Goal: Task Accomplishment & Management: Manage account settings

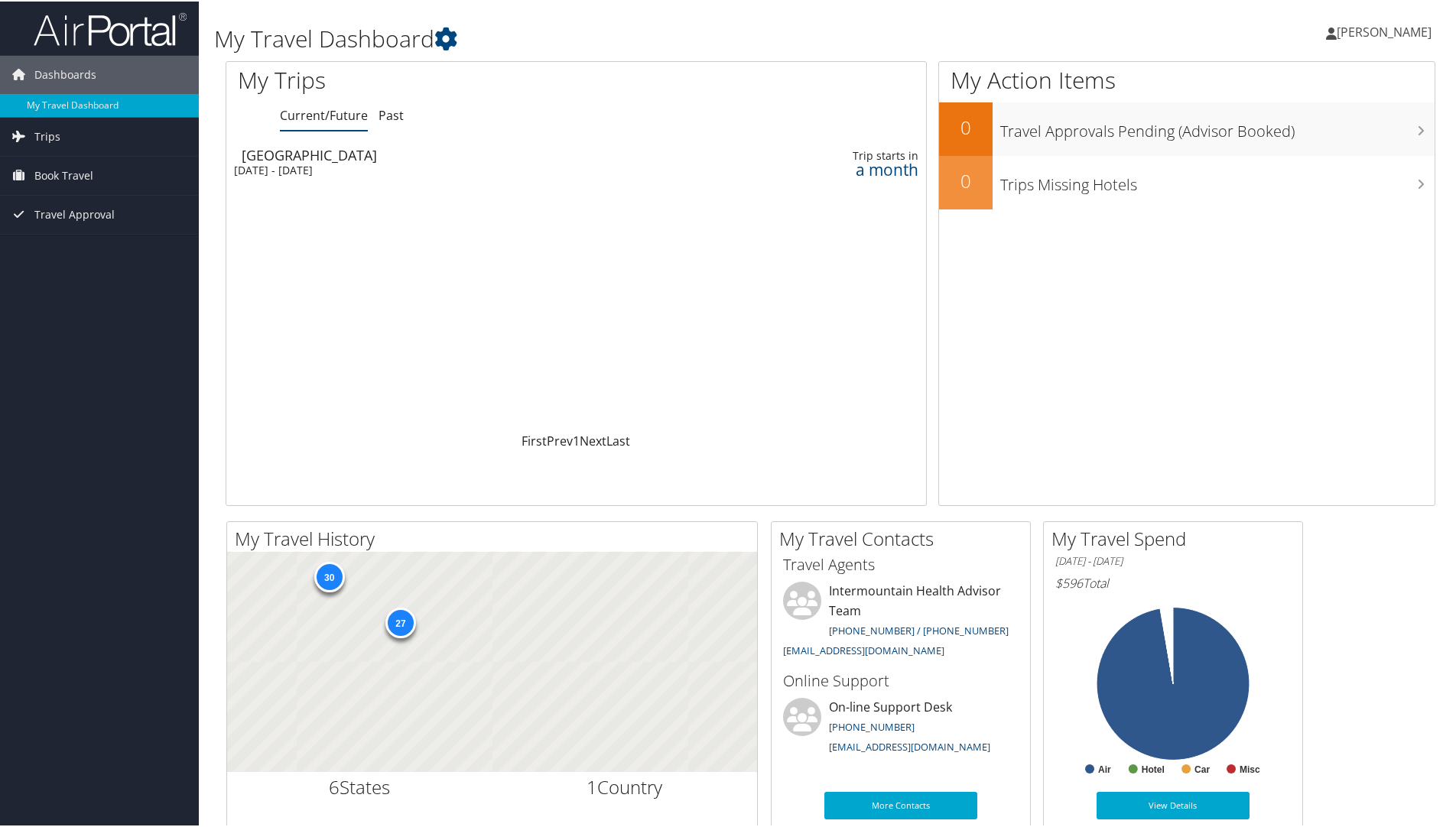
click at [1354, 35] on span "[PERSON_NAME]" at bounding box center [1384, 30] width 95 height 17
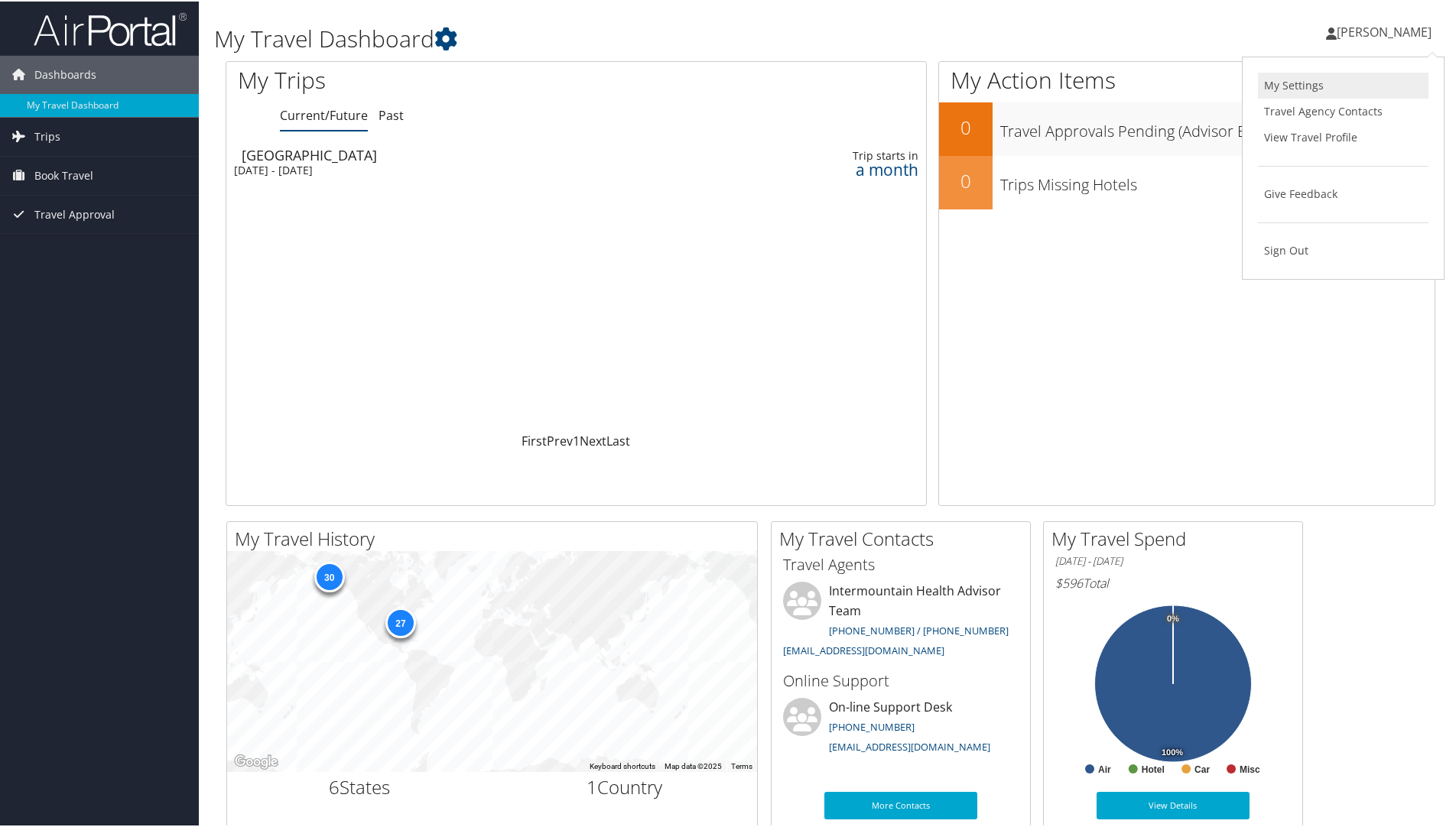
click at [1296, 78] on link "My Settings" at bounding box center [1343, 84] width 170 height 26
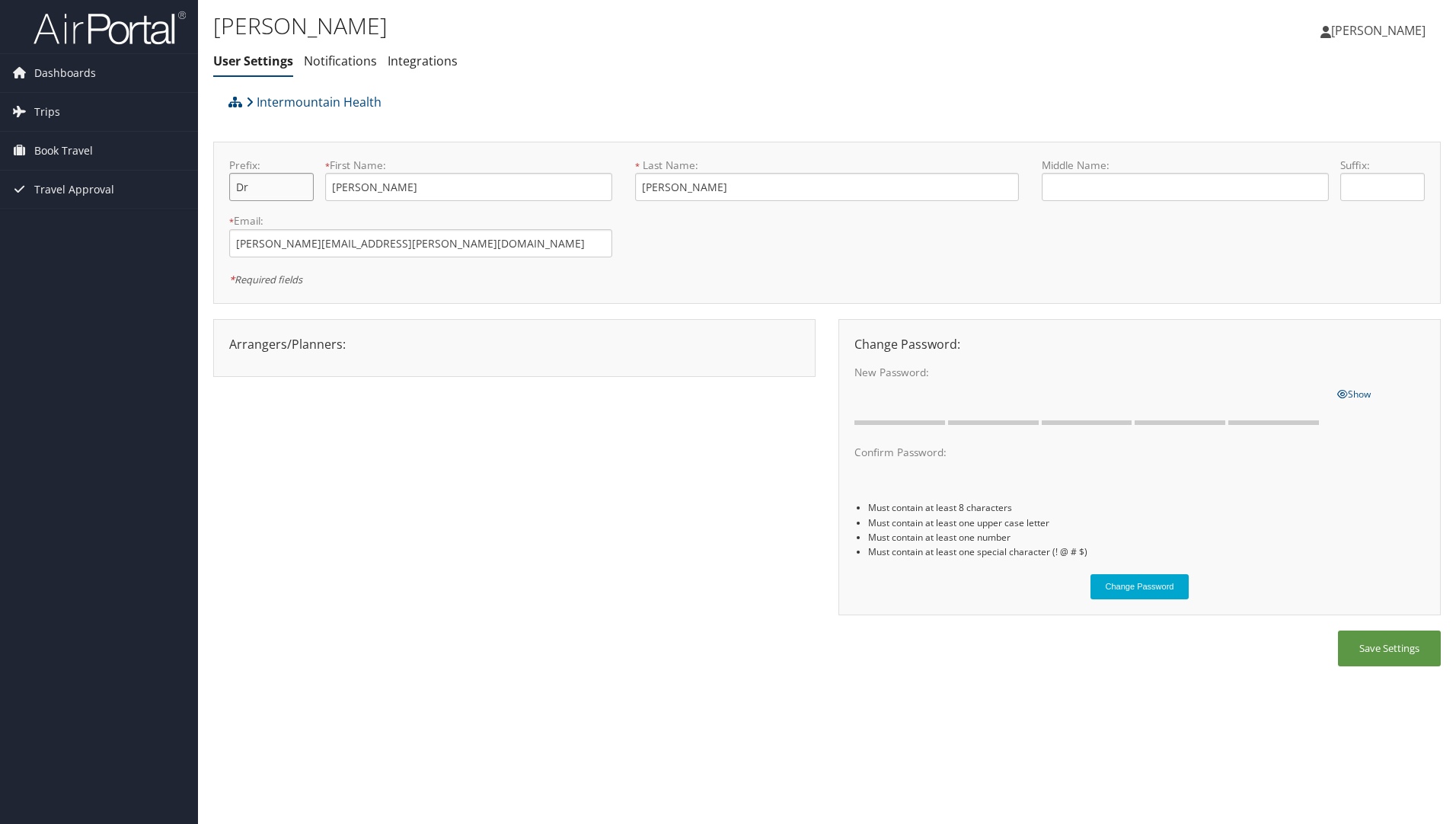
click at [263, 188] on input "Dr" at bounding box center [271, 187] width 84 height 28
type input "Dr."
click at [370, 440] on div "Arrangers/Planners: Edit Arrangers & Planners Amanda Aagard Amanda Cole Amy Lov…" at bounding box center [827, 475] width 1227 height 313
click at [1403, 639] on button "Save Settings" at bounding box center [1389, 648] width 103 height 36
click at [1381, 650] on button "Save Settings" at bounding box center [1389, 648] width 103 height 36
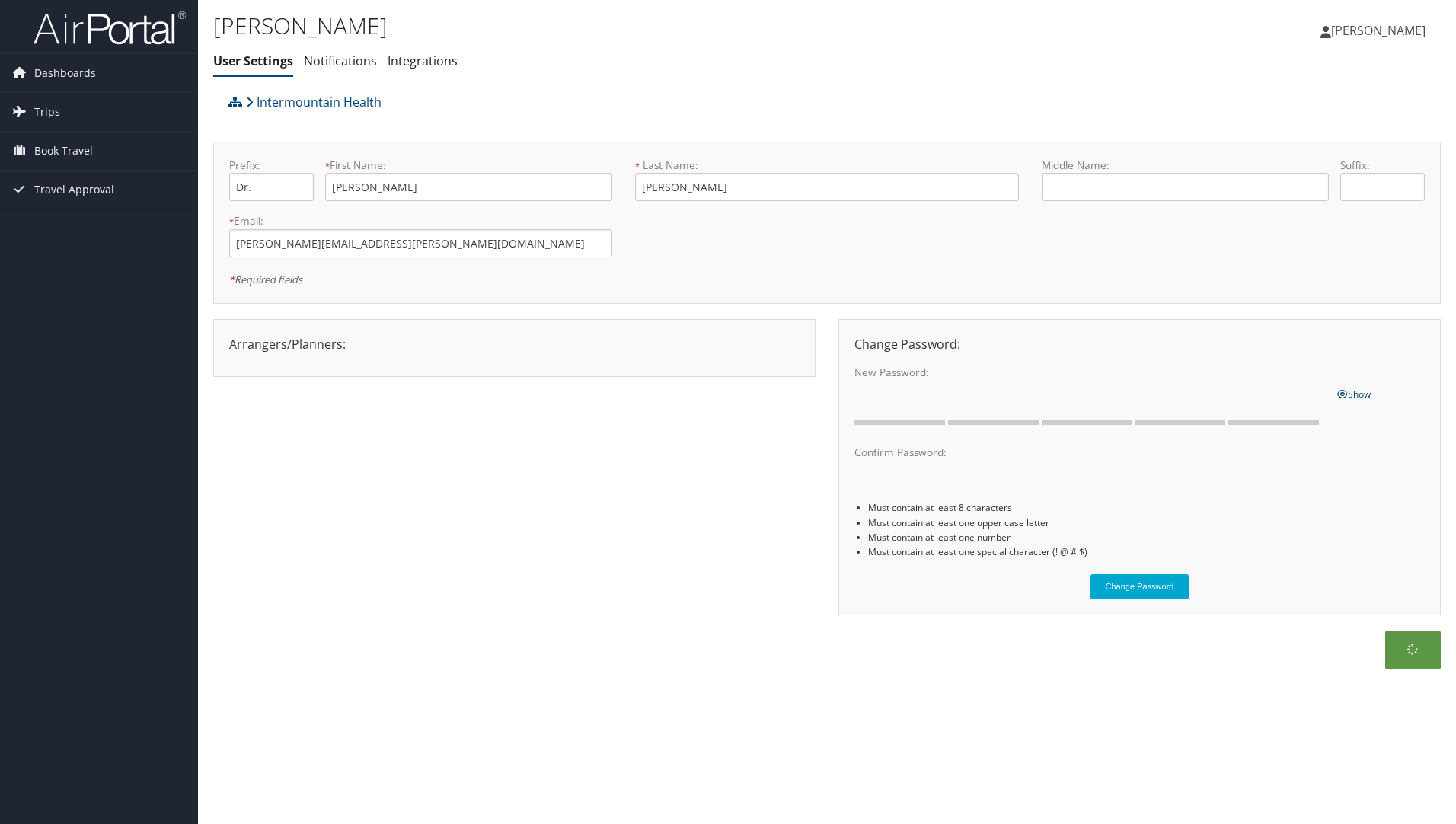
click at [1344, 34] on span "[PERSON_NAME]" at bounding box center [1378, 30] width 94 height 17
click at [1326, 131] on link "View Travel Profile" at bounding box center [1339, 135] width 170 height 26
click at [1340, 23] on span "[PERSON_NAME]" at bounding box center [1378, 30] width 94 height 17
click at [1378, 30] on span "[PERSON_NAME]" at bounding box center [1378, 30] width 94 height 17
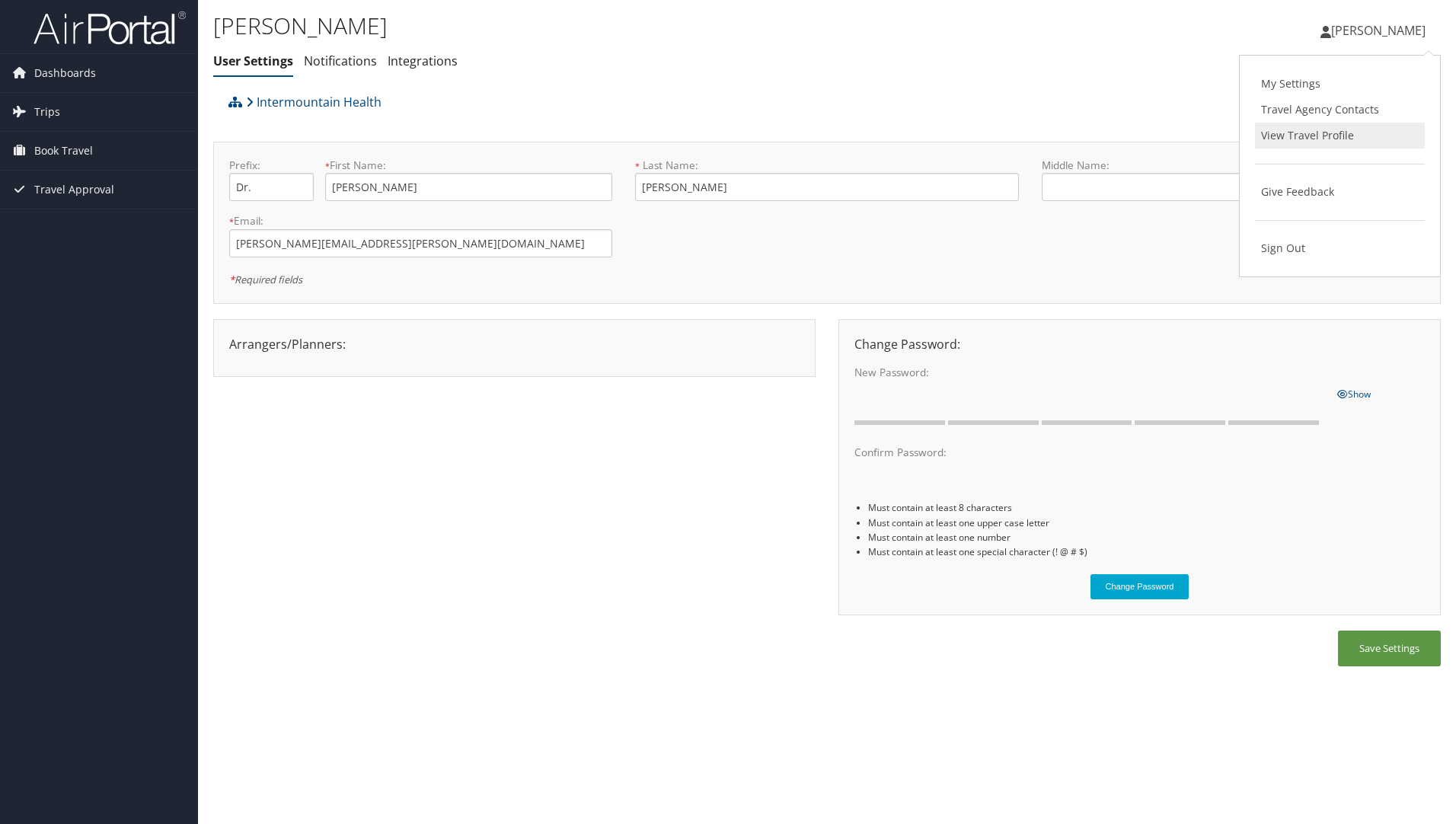
click at [1304, 137] on link "View Travel Profile" at bounding box center [1339, 135] width 170 height 26
